Goal: Communication & Community: Answer question/provide support

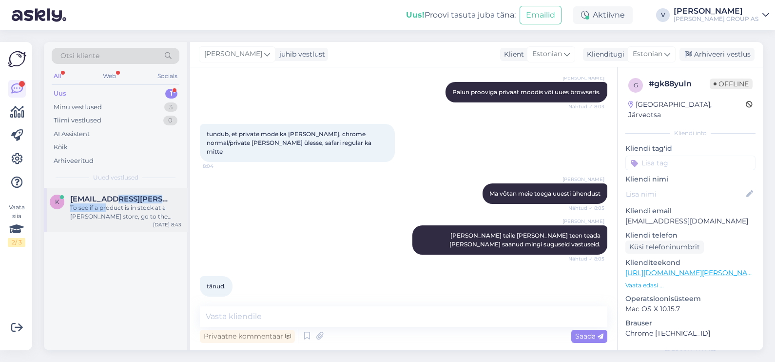
click at [105, 202] on div "[EMAIL_ADDRESS][PERSON_NAME][DOMAIN_NAME] To see if a product is in stock at a …" at bounding box center [125, 208] width 111 height 26
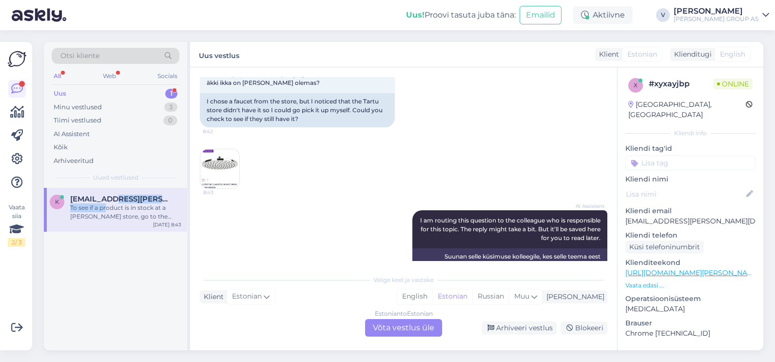
scroll to position [130, 0]
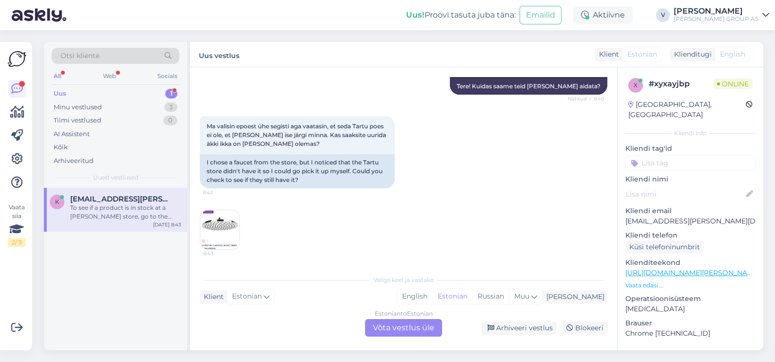
click at [398, 324] on div "Estonian to Estonian Võta vestlus üle" at bounding box center [403, 328] width 77 height 18
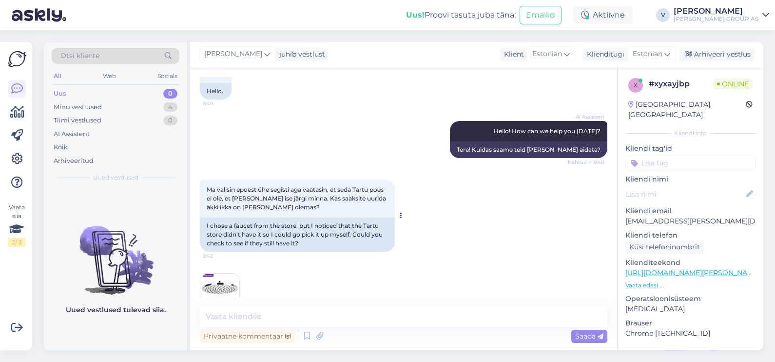
scroll to position [61, 0]
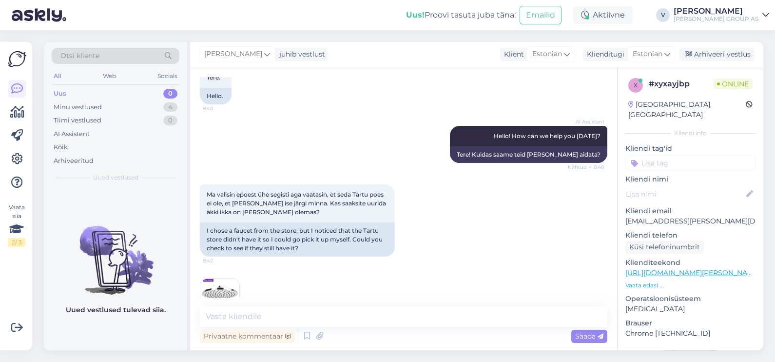
click at [218, 288] on img at bounding box center [219, 297] width 39 height 39
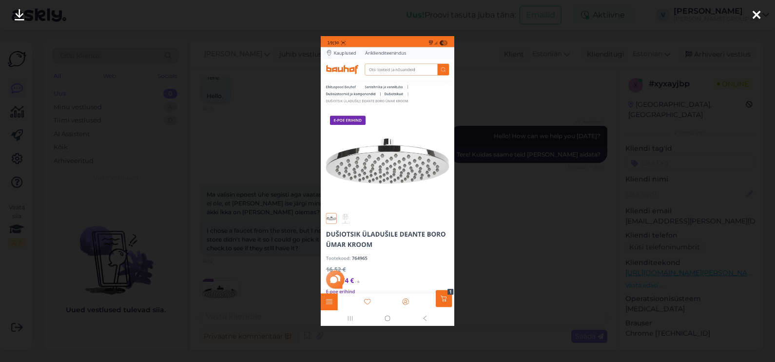
click at [488, 266] on div at bounding box center [387, 181] width 775 height 362
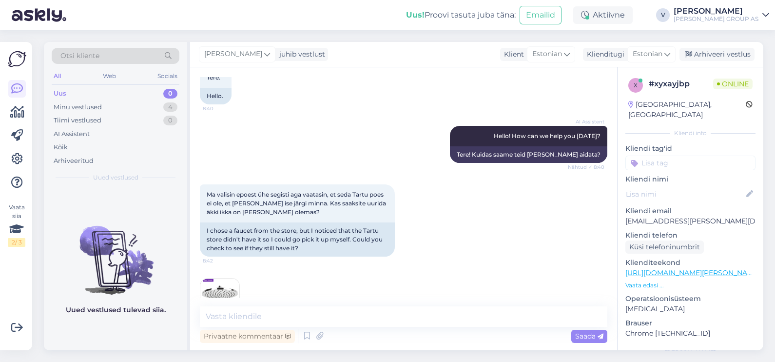
click at [230, 273] on div "8:43" at bounding box center [404, 297] width 408 height 61
click at [230, 285] on img at bounding box center [219, 297] width 39 height 39
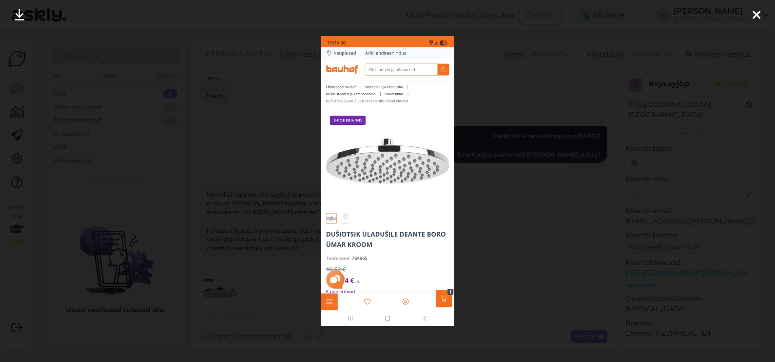
click at [280, 239] on div at bounding box center [387, 181] width 775 height 362
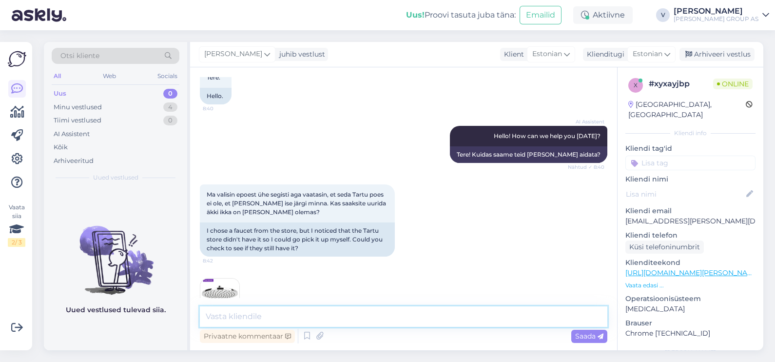
click at [250, 312] on textarea at bounding box center [404, 316] width 408 height 20
type textarea "Tere. Seda toodet [PERSON_NAME] ei ole."
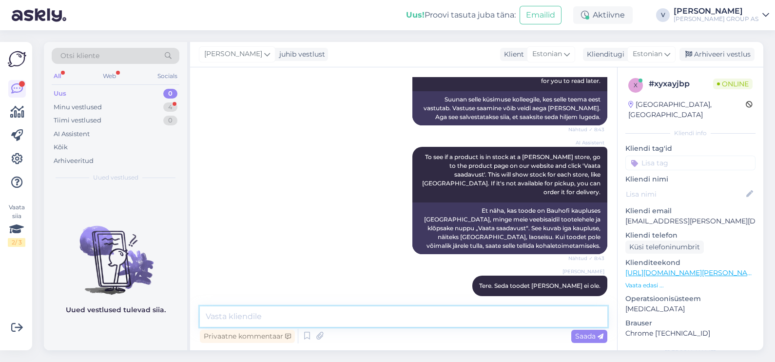
scroll to position [390, 0]
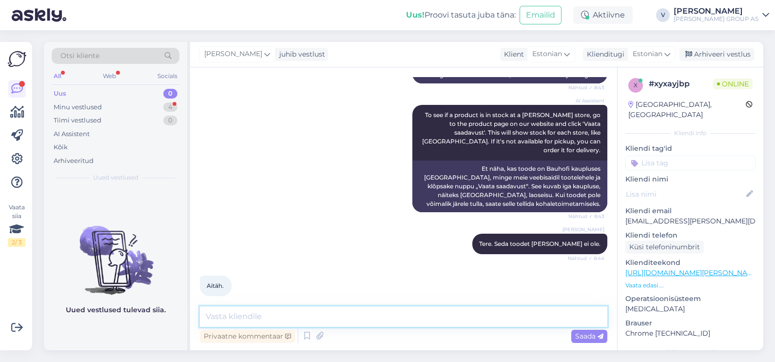
click at [240, 317] on textarea at bounding box center [404, 316] width 408 height 20
click at [315, 317] on textarea at bounding box center [404, 316] width 408 height 20
click at [717, 50] on div "Arhiveeri vestlus" at bounding box center [717, 54] width 75 height 13
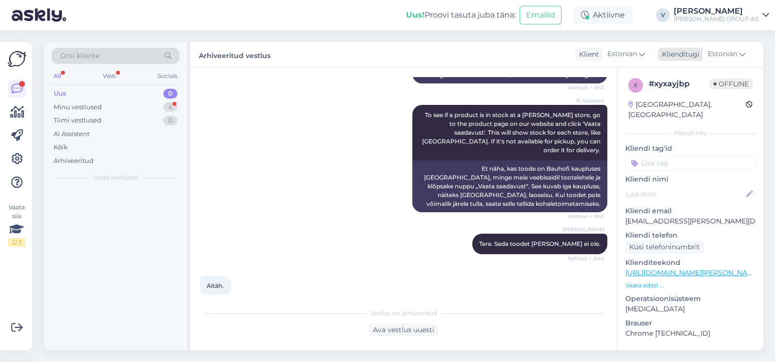
scroll to position [392, 0]
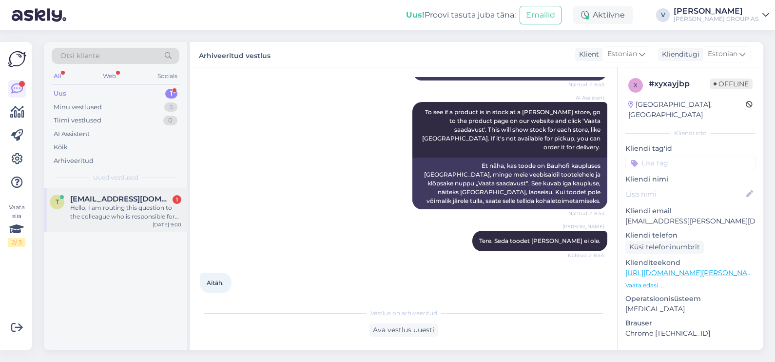
click at [139, 207] on div "Hello, I am routing this question to the colleague who is responsible for this …" at bounding box center [125, 212] width 111 height 18
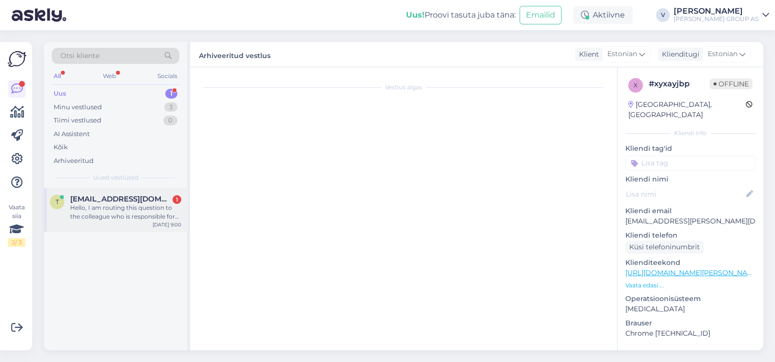
scroll to position [9, 0]
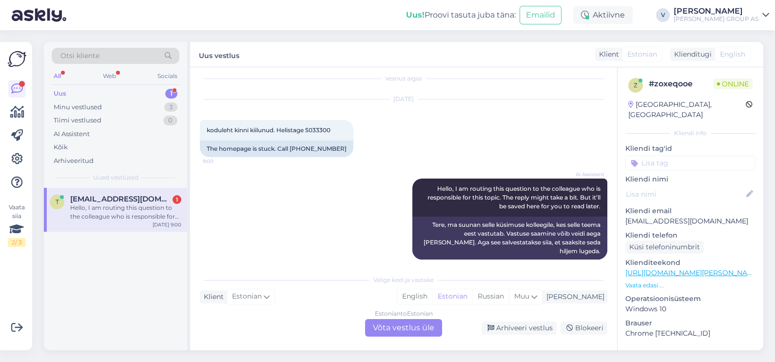
click at [408, 325] on div "Estonian to Estonian Võta vestlus üle" at bounding box center [403, 328] width 77 height 18
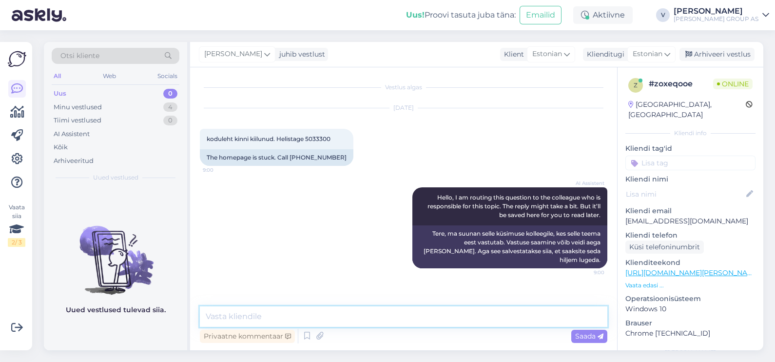
click at [381, 317] on textarea at bounding box center [404, 316] width 408 height 20
type textarea "Tere. Mis [PERSON_NAME] all mõtlete?"
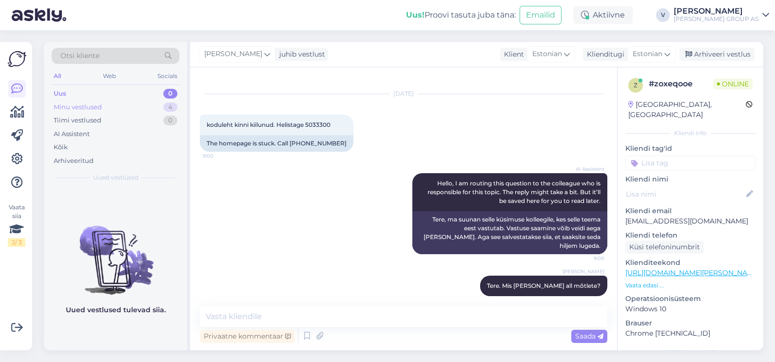
click at [86, 107] on div "Minu vestlused" at bounding box center [78, 107] width 48 height 10
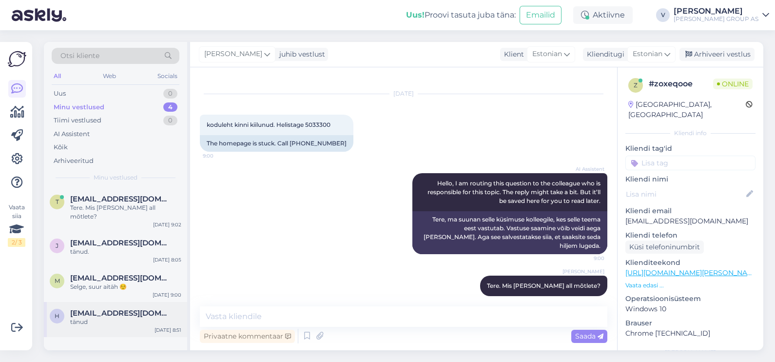
click at [98, 309] on span "[EMAIL_ADDRESS][DOMAIN_NAME]" at bounding box center [120, 313] width 101 height 9
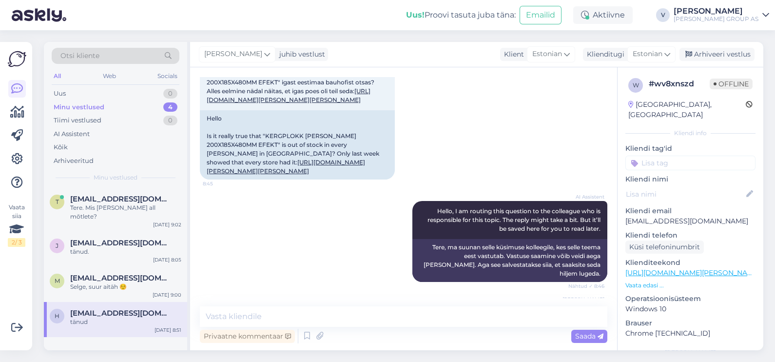
scroll to position [64, 0]
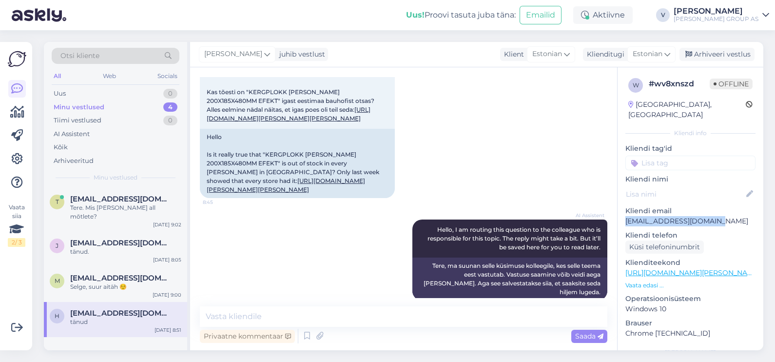
drag, startPoint x: 731, startPoint y: 212, endPoint x: 625, endPoint y: 210, distance: 106.3
click at [625, 210] on div "w # wv8xnszd Offline [GEOGRAPHIC_DATA], [GEOGRAPHIC_DATA] Kliendi info Kliendi …" at bounding box center [691, 272] width 146 height 411
copy p "[EMAIL_ADDRESS][DOMAIN_NAME]"
click at [737, 53] on div "Arhiveeri vestlus" at bounding box center [717, 54] width 75 height 13
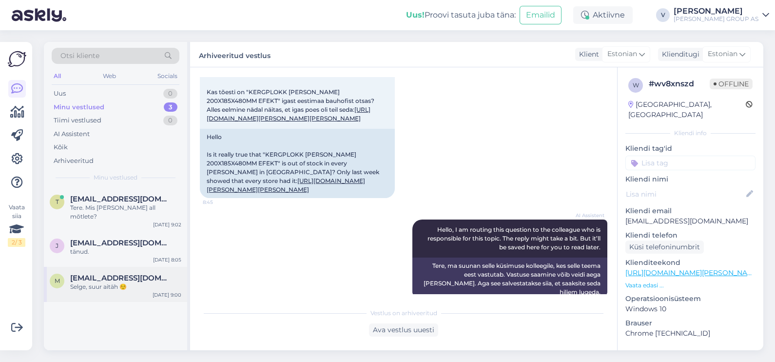
click at [153, 282] on div "Selge, suur aitäh ☺️" at bounding box center [125, 286] width 111 height 9
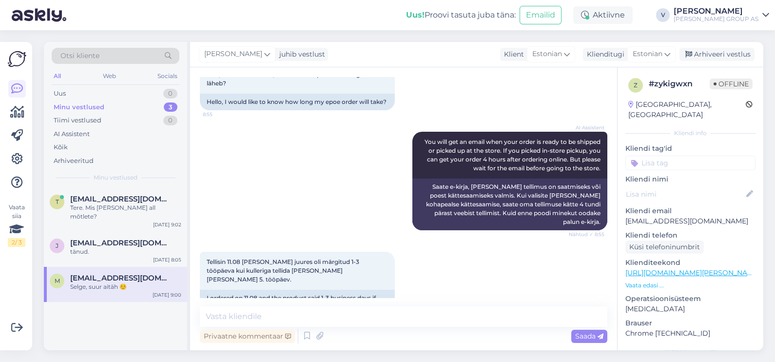
scroll to position [362, 0]
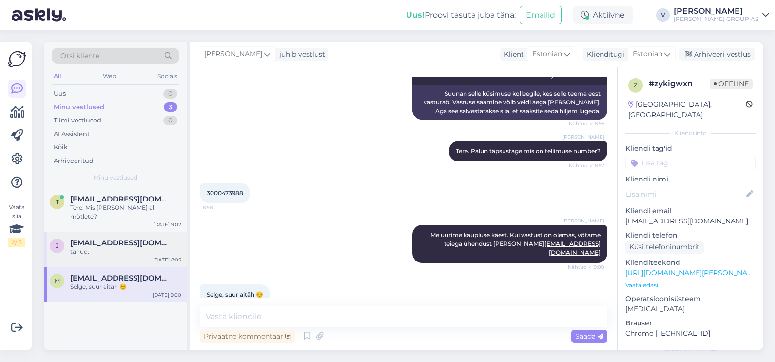
click at [98, 247] on div "j [EMAIL_ADDRESS][DOMAIN_NAME] tänud. [DATE] 8:05" at bounding box center [115, 249] width 143 height 35
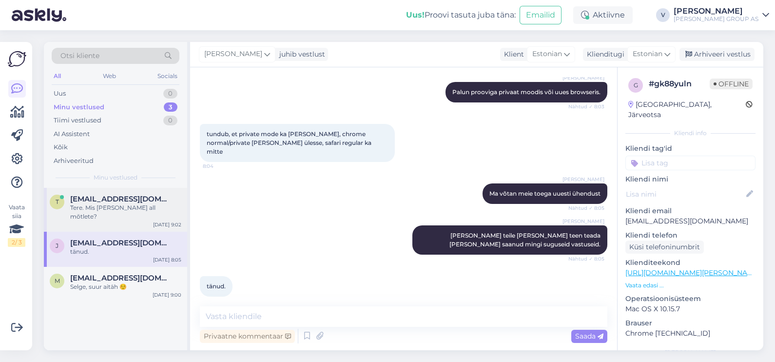
click at [102, 204] on div "Tere. Mis [PERSON_NAME] all mõtlete?" at bounding box center [125, 212] width 111 height 18
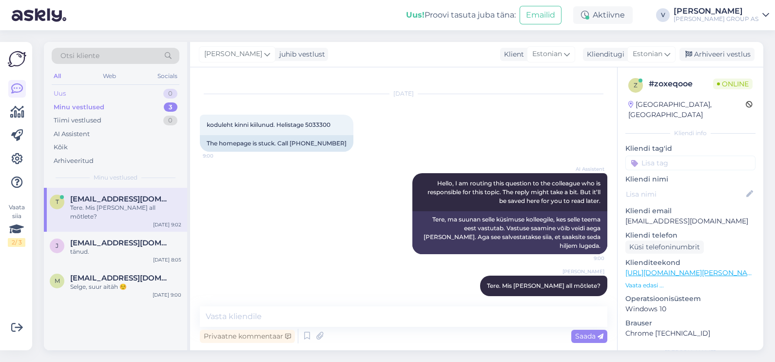
click at [80, 94] on div "Uus 0" at bounding box center [116, 94] width 128 height 14
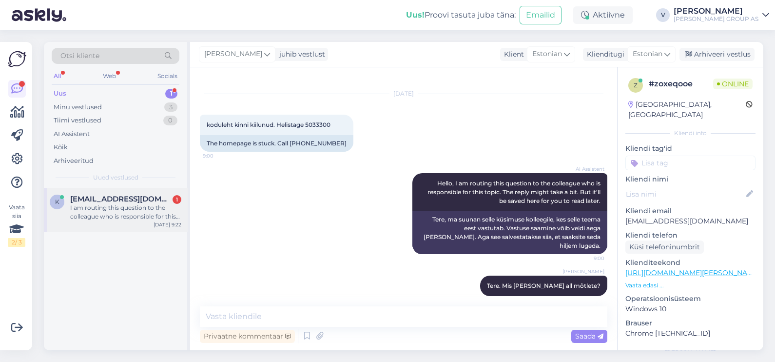
click at [151, 227] on div "k [EMAIL_ADDRESS][DOMAIN_NAME] 1 I am routing this question to the colleague wh…" at bounding box center [115, 210] width 143 height 44
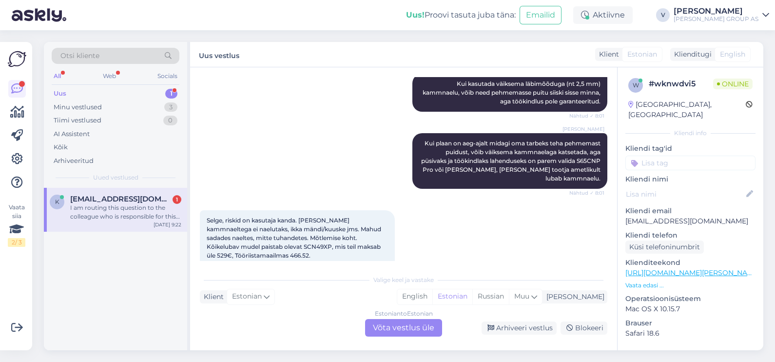
scroll to position [1009, 0]
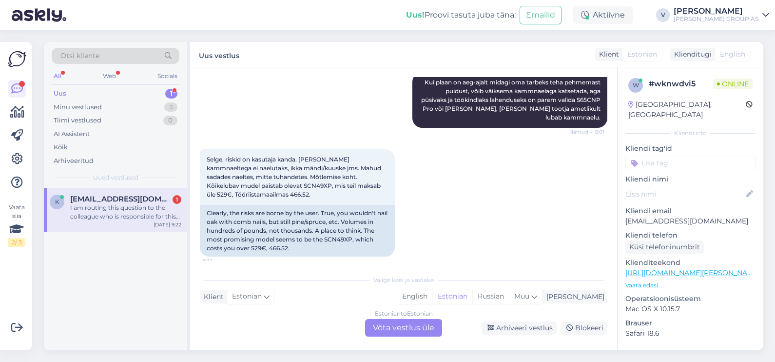
click at [404, 326] on div "Estonian to Estonian Võta vestlus üle" at bounding box center [403, 328] width 77 height 18
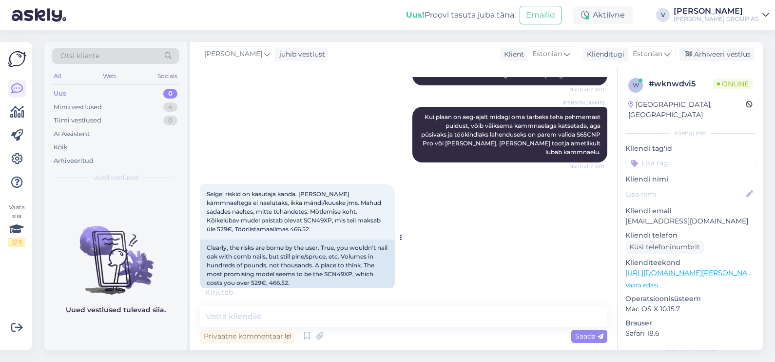
scroll to position [1159, 0]
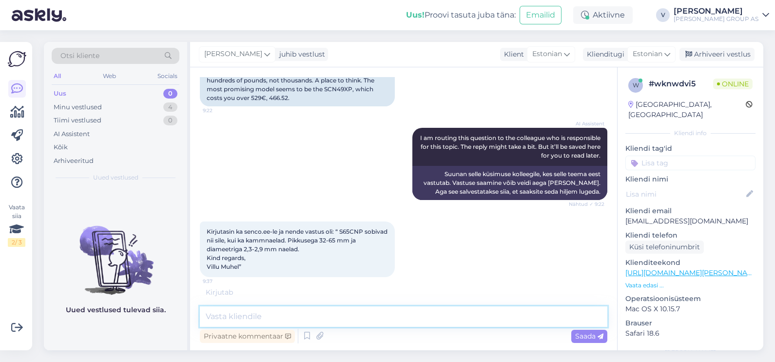
click at [385, 310] on textarea at bounding box center [404, 316] width 408 height 20
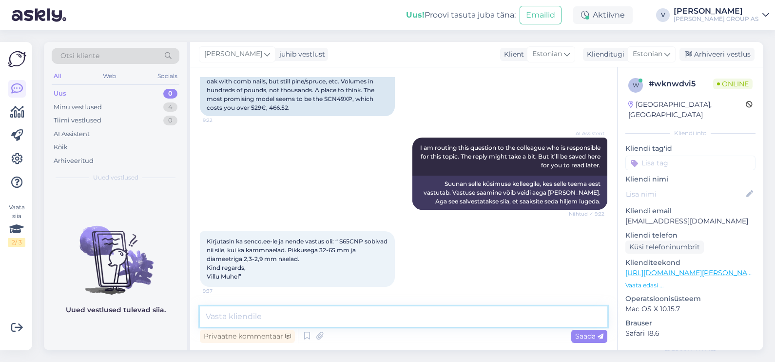
scroll to position [1149, 0]
click at [385, 310] on textarea at bounding box center [404, 316] width 408 height 20
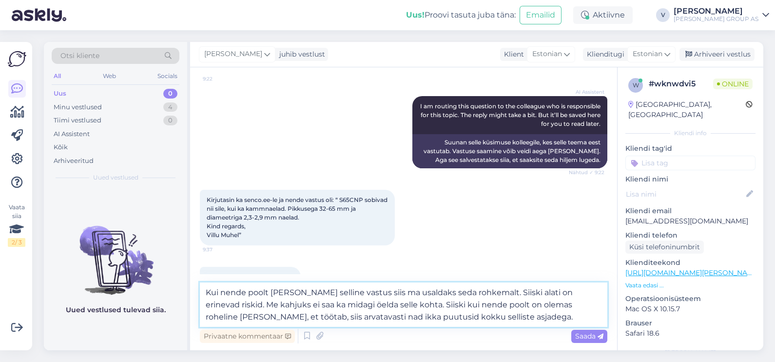
type textarea "Kui nende poolt [PERSON_NAME] selline vastus siis ma usaldaks seda rohkemalt. S…"
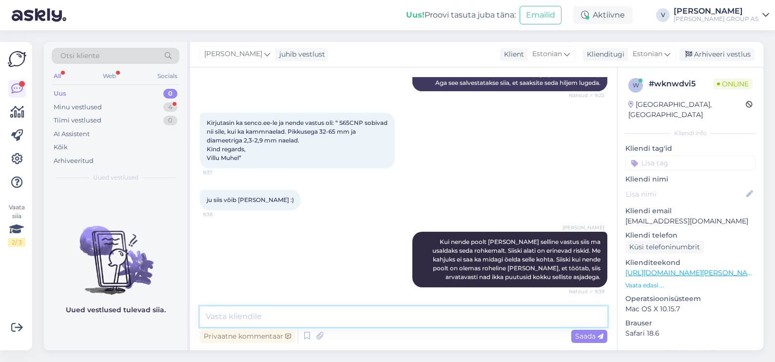
scroll to position [1310, 0]
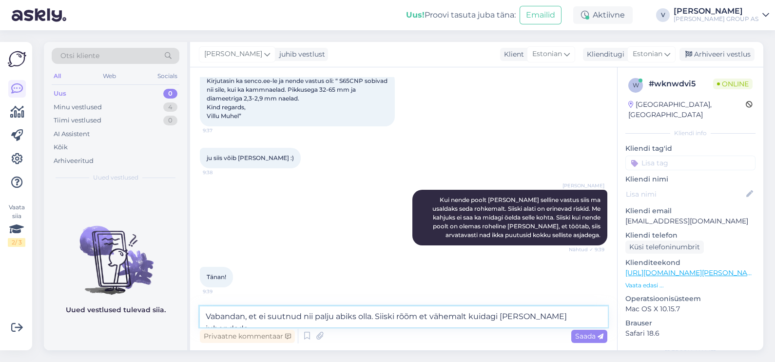
type textarea "Vabandan, et ei suutnud nii palju abiks olla. Siiski rõõm et vähemalt kuidagi […"
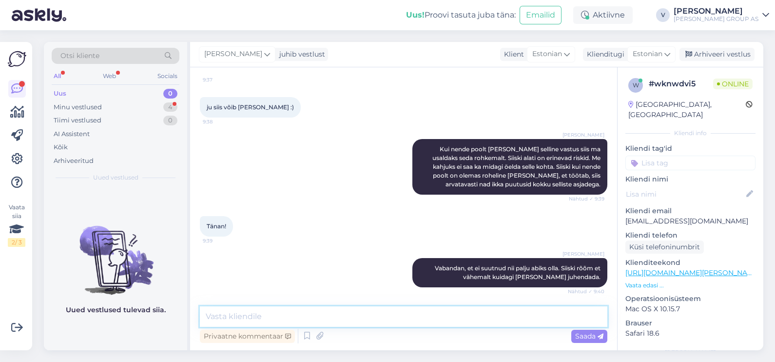
scroll to position [1403, 0]
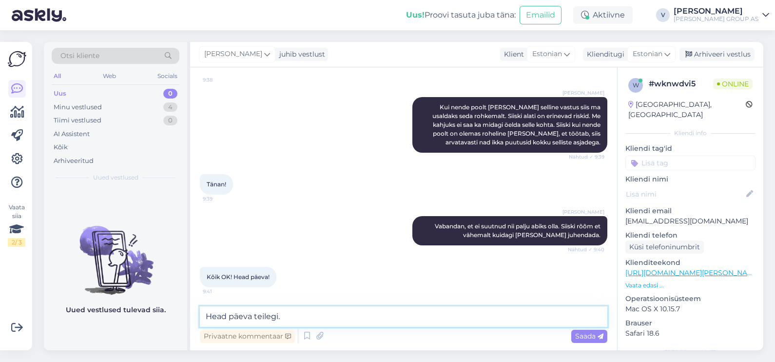
type textarea "Head päeva teilegi."
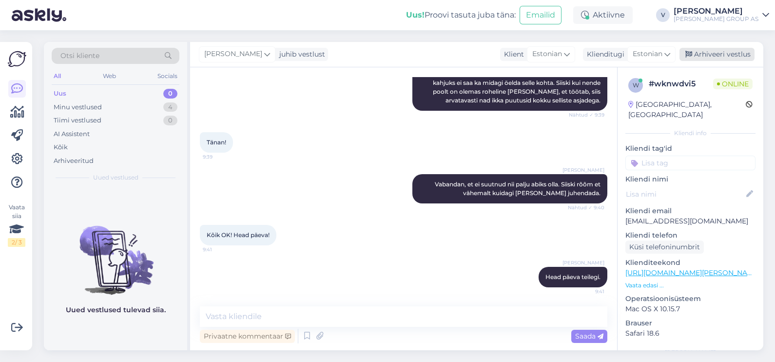
click at [743, 49] on div "Arhiveeri vestlus" at bounding box center [717, 54] width 75 height 13
